Goal: Transaction & Acquisition: Purchase product/service

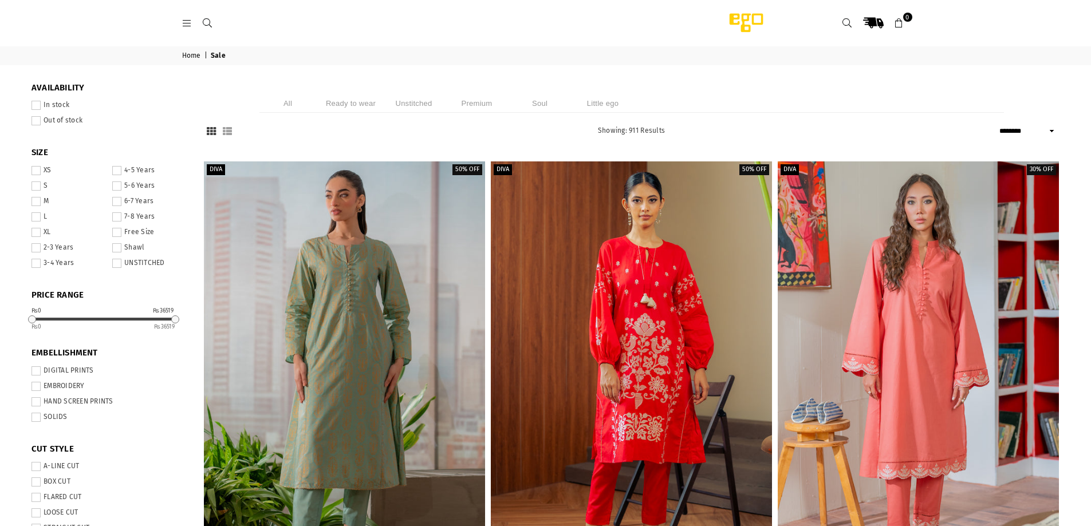
select select "******"
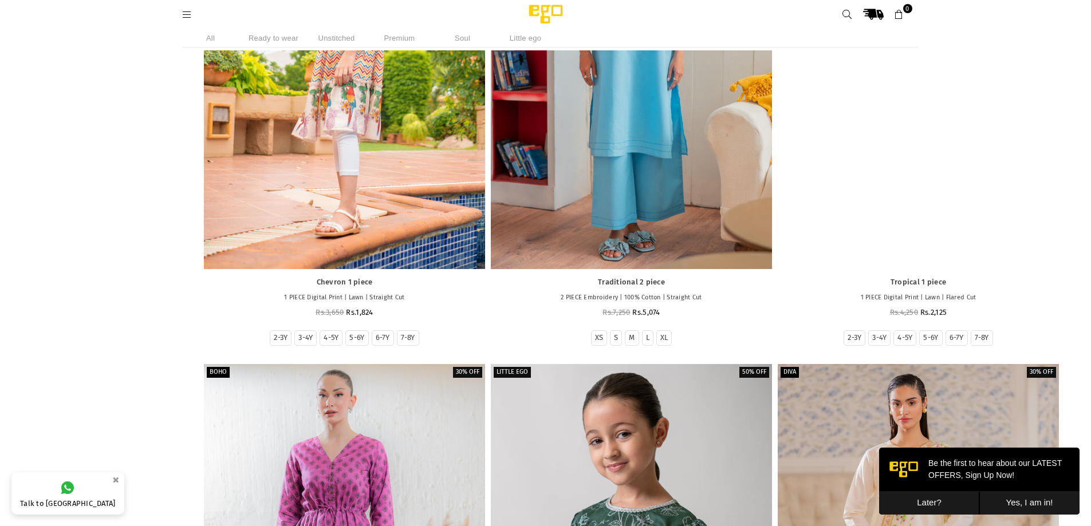
scroll to position [1517, 0]
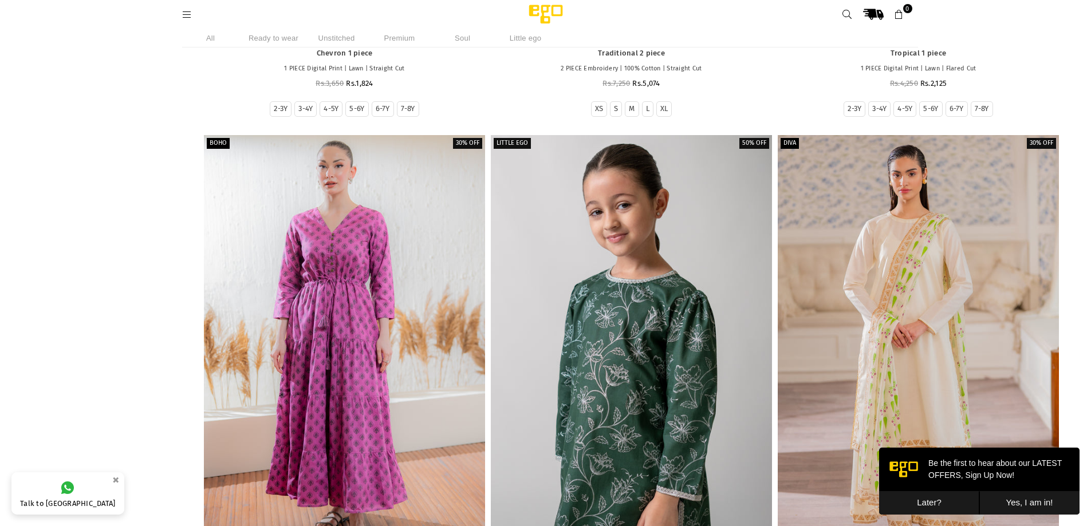
click at [281, 38] on li "Ready to wear" at bounding box center [273, 38] width 57 height 19
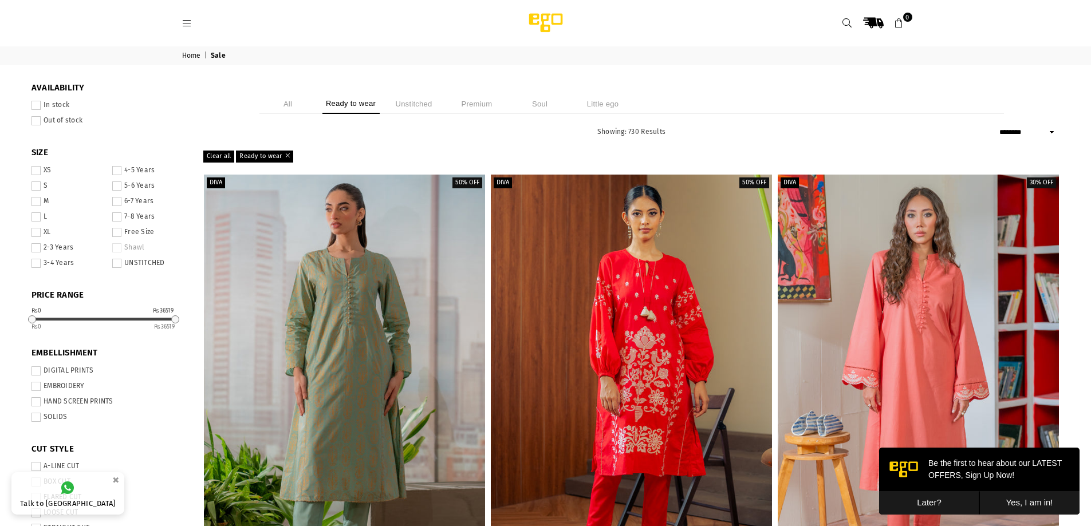
click at [179, 21] on link at bounding box center [187, 22] width 21 height 9
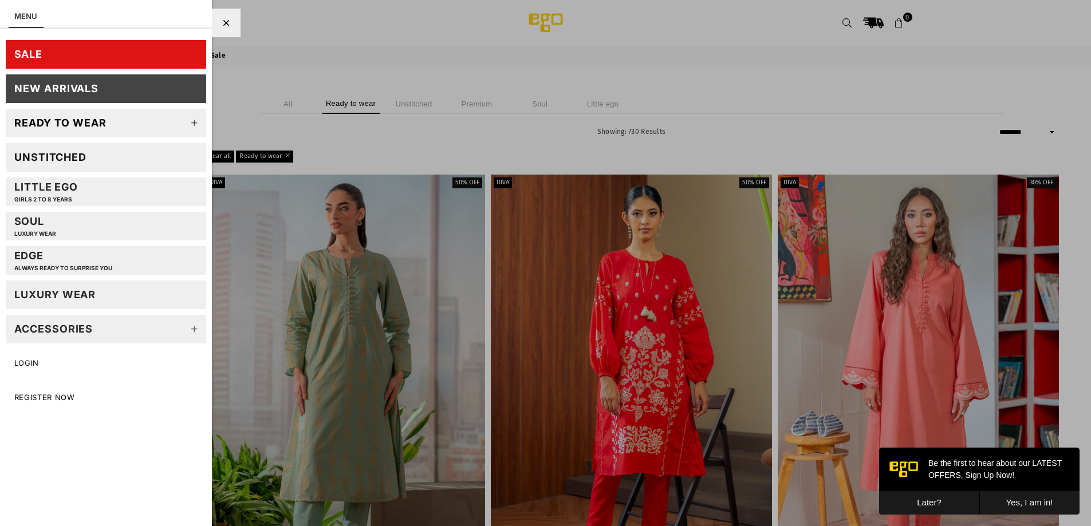
click at [194, 123] on icon at bounding box center [194, 123] width 23 height 23
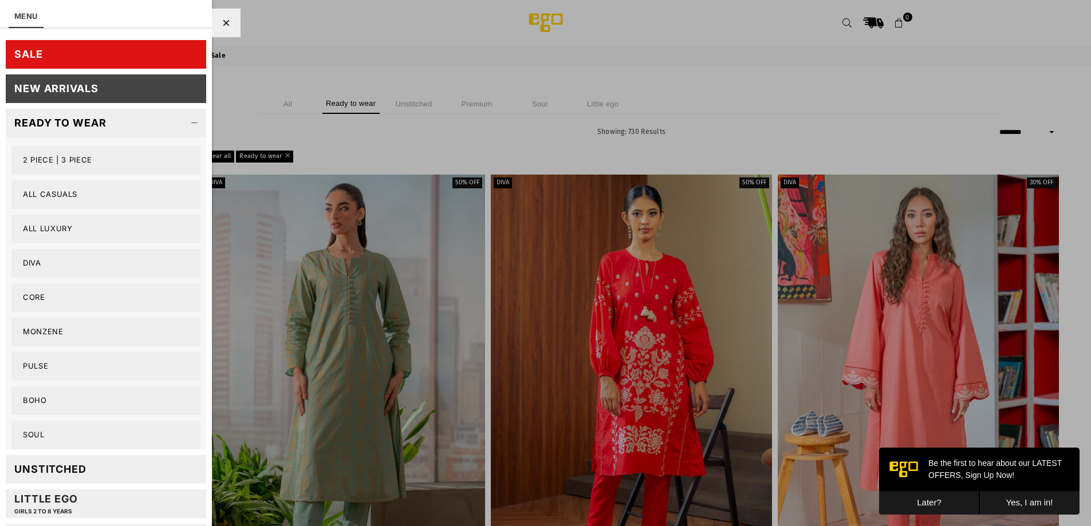
click at [68, 160] on link "2 PIECE | 3 PIECE" at bounding box center [105, 160] width 189 height 29
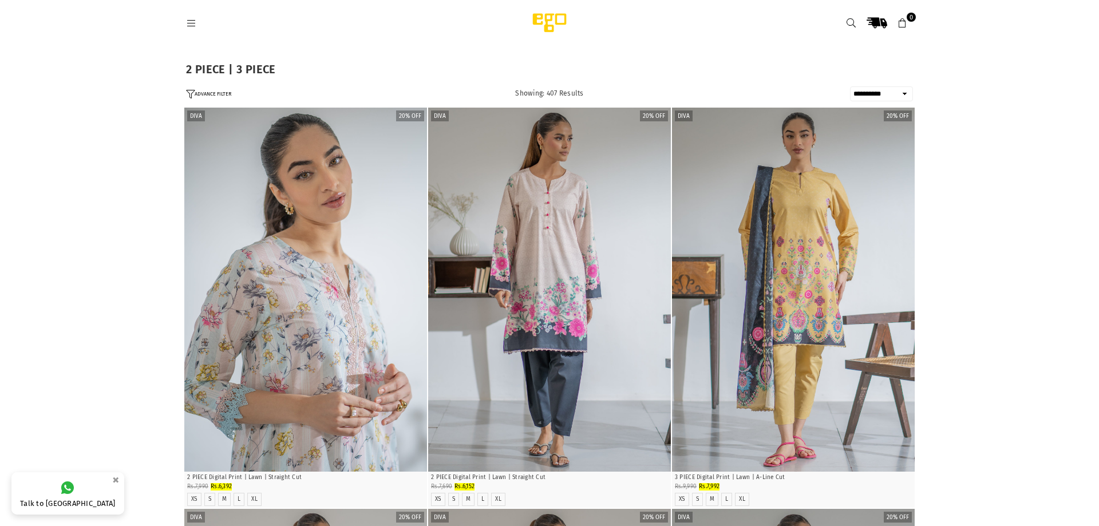
select select "**********"
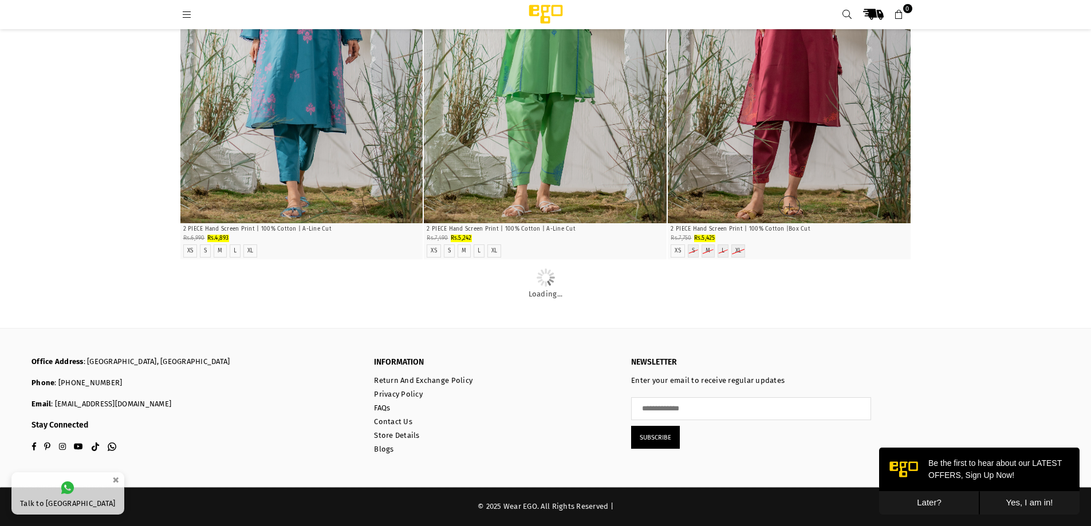
scroll to position [25510, 0]
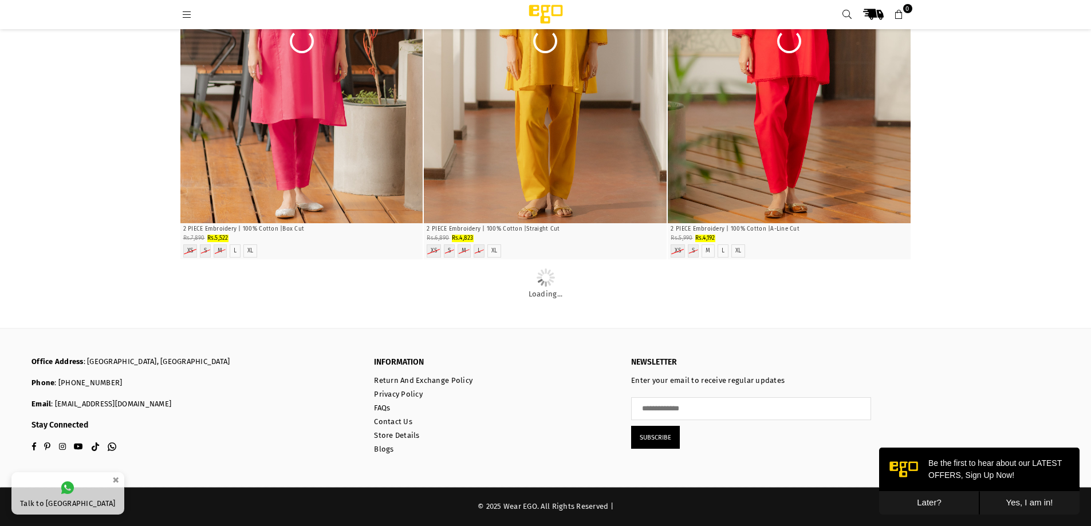
click at [946, 507] on button "Later?" at bounding box center [929, 502] width 100 height 23
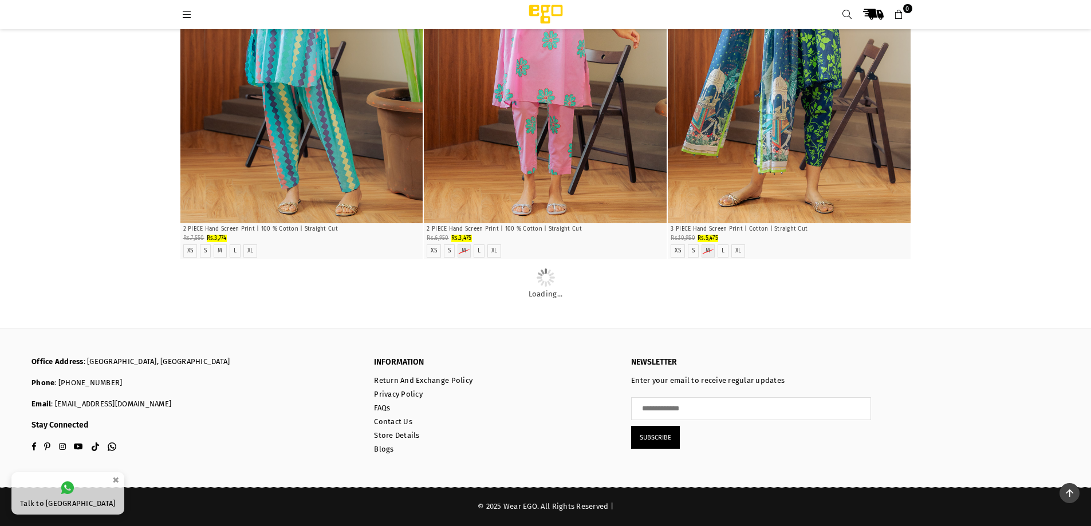
scroll to position [36172, 0]
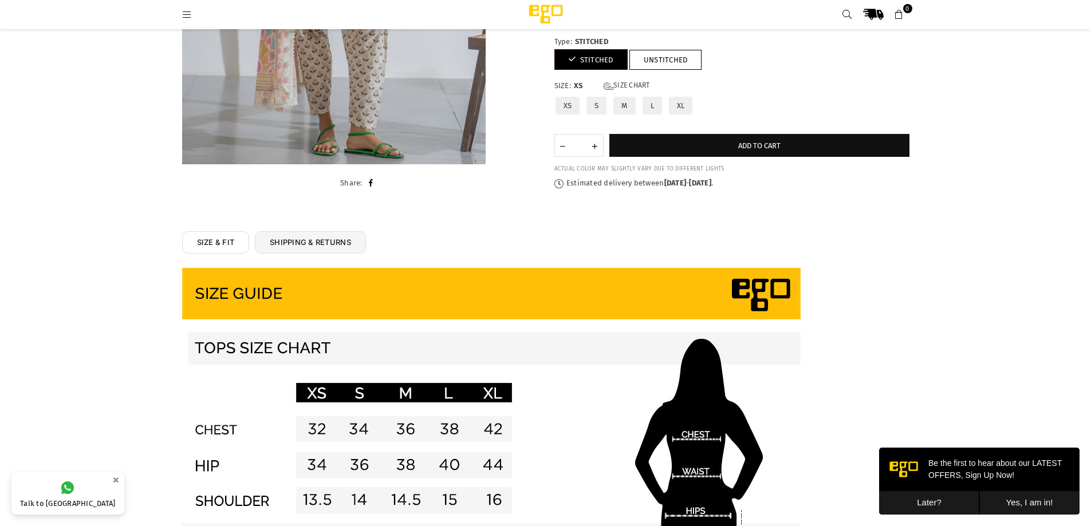
scroll to position [315, 0]
